Goal: Task Accomplishment & Management: Use online tool/utility

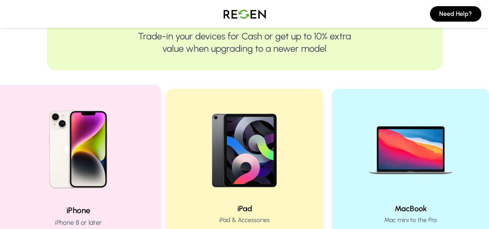
scroll to position [206, 0]
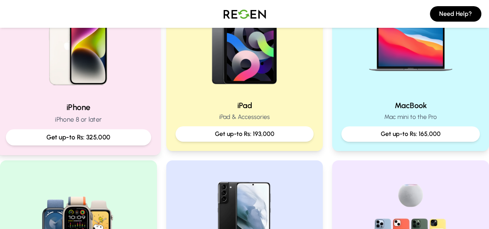
click at [123, 130] on div "Get up-to Rs: 325,000" at bounding box center [78, 137] width 145 height 16
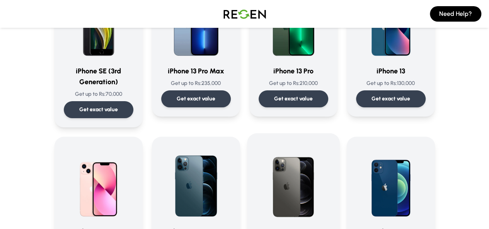
scroll to position [309, 0]
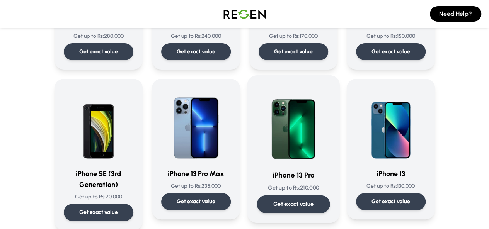
click at [313, 203] on p "Get exact value" at bounding box center [293, 204] width 41 height 8
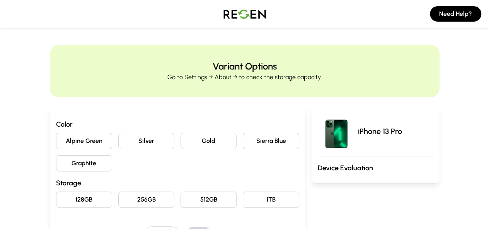
scroll to position [103, 0]
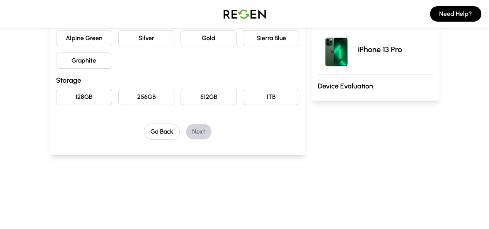
click at [269, 38] on button "Sierra Blue" at bounding box center [271, 38] width 56 height 16
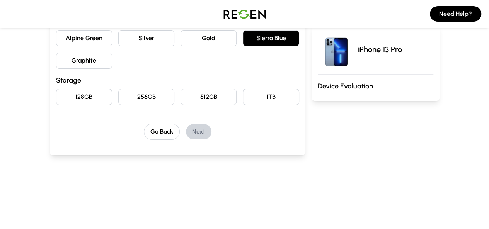
scroll to position [0, 0]
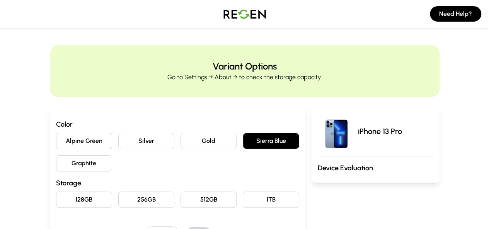
click at [201, 137] on button "Gold" at bounding box center [208, 141] width 56 height 16
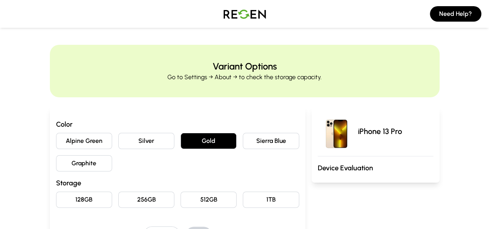
click at [131, 144] on button "Silver" at bounding box center [146, 141] width 56 height 16
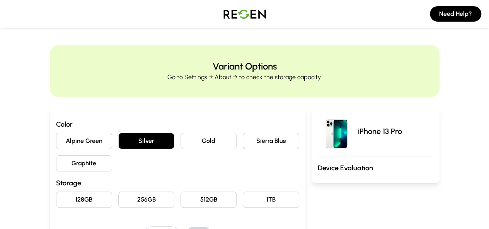
click at [56, 147] on button "Alpine Green" at bounding box center [84, 141] width 56 height 16
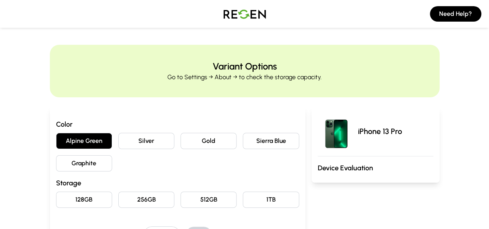
click at [62, 158] on button "Graphite" at bounding box center [84, 163] width 56 height 16
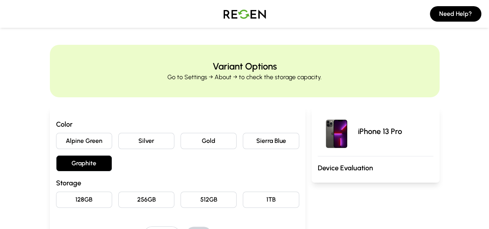
click at [118, 197] on button "256GB" at bounding box center [146, 200] width 56 height 16
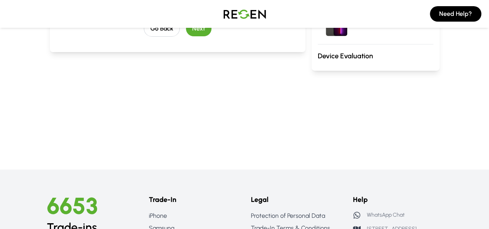
scroll to position [103, 0]
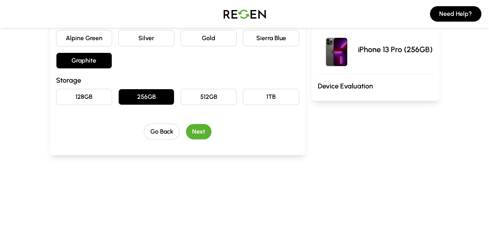
click at [186, 133] on button "Next" at bounding box center [199, 131] width 26 height 15
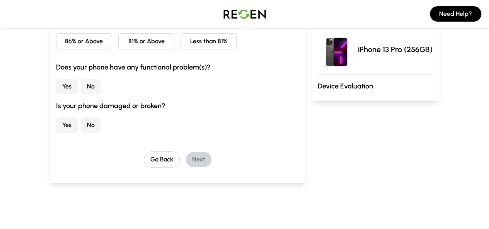
scroll to position [0, 0]
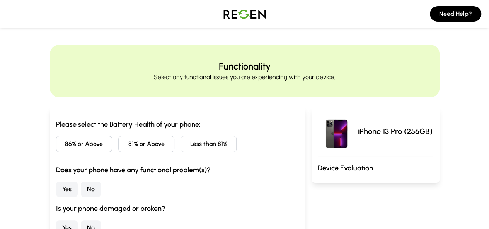
click at [132, 147] on button "81% or Above" at bounding box center [146, 144] width 56 height 16
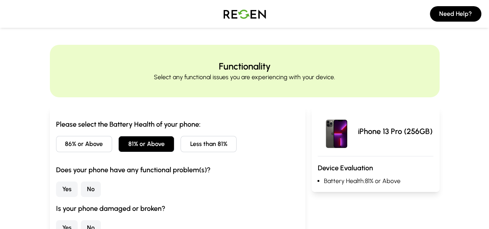
scroll to position [103, 0]
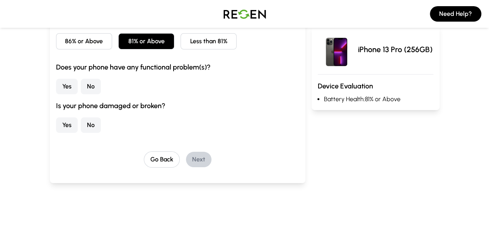
click at [81, 85] on button "No" at bounding box center [91, 86] width 20 height 15
click at [81, 119] on button "No" at bounding box center [91, 124] width 20 height 15
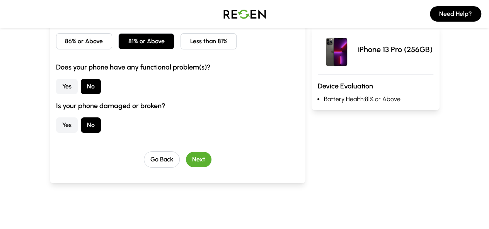
click at [186, 154] on button "Next" at bounding box center [199, 159] width 26 height 15
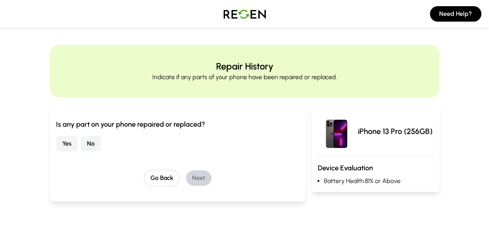
click at [81, 142] on button "No" at bounding box center [91, 143] width 20 height 15
click at [186, 177] on button "Next" at bounding box center [199, 177] width 26 height 15
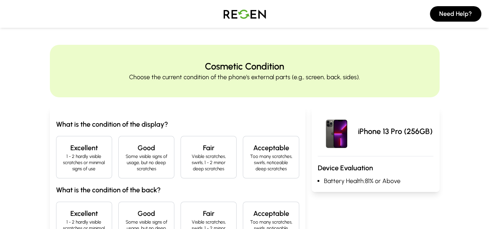
click at [125, 143] on h4 "Good" at bounding box center [146, 148] width 43 height 11
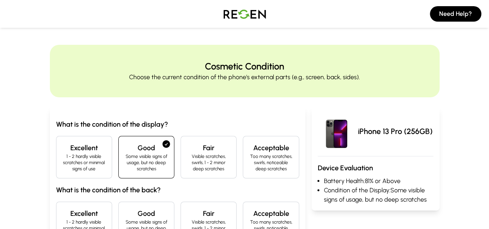
click at [68, 155] on p "1 - 2 hardly visible scratches or minimal signs of use" at bounding box center [84, 162] width 43 height 19
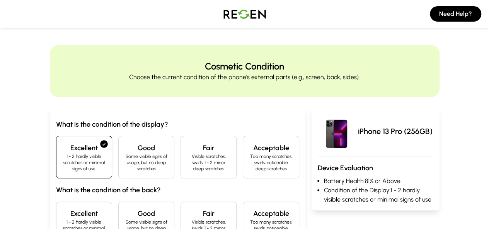
scroll to position [103, 0]
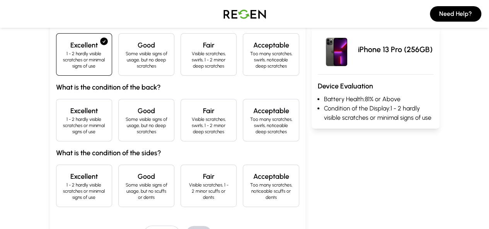
click at [63, 116] on p "1 - 2 hardly visible scratches or minimal signs of use" at bounding box center [84, 125] width 43 height 19
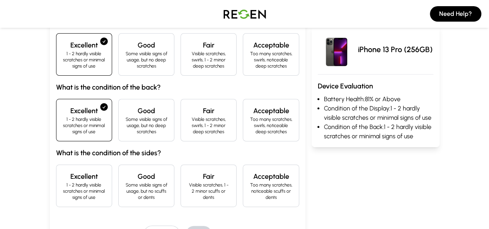
click at [63, 171] on h4 "Excellent" at bounding box center [84, 176] width 43 height 11
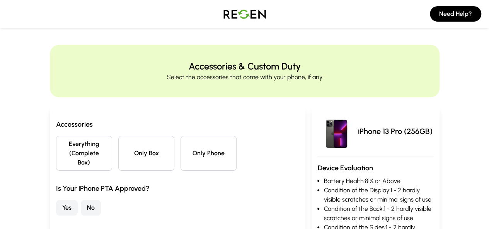
click at [60, 146] on button "Everything (Complete Box)" at bounding box center [84, 153] width 56 height 35
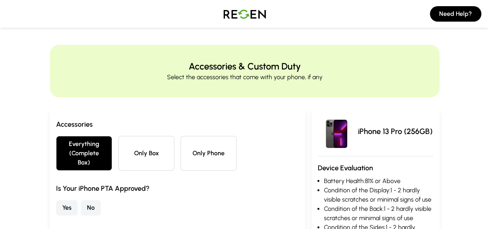
scroll to position [103, 0]
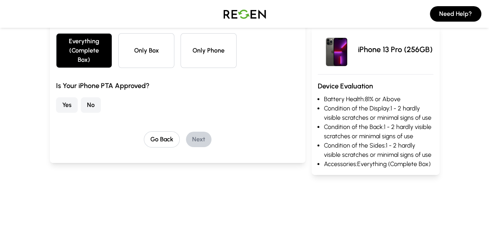
click at [81, 97] on button "No" at bounding box center [91, 104] width 20 height 15
